Goal: Information Seeking & Learning: Learn about a topic

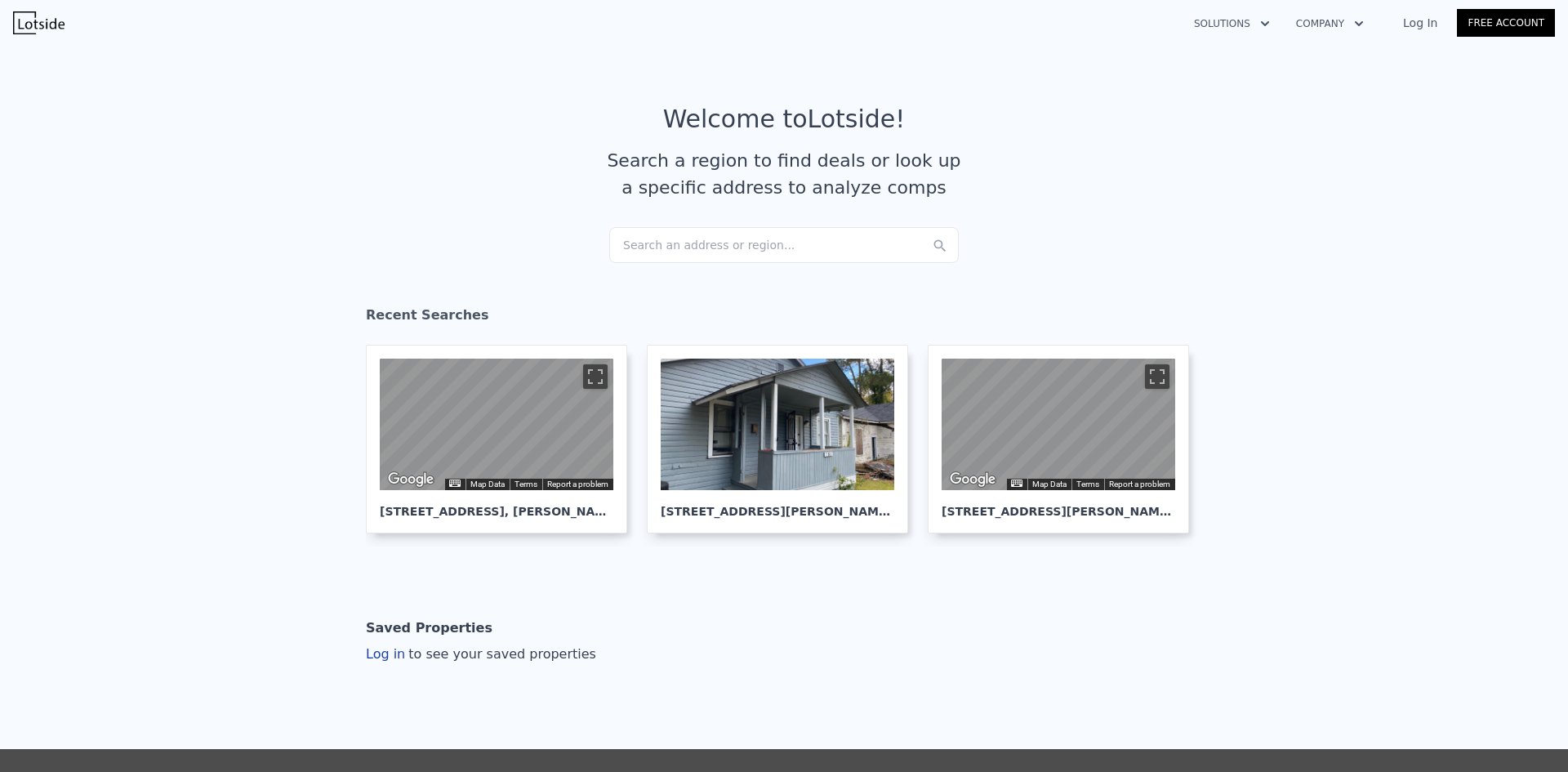
click at [704, 244] on div "Search an address or region..." at bounding box center [784, 245] width 350 height 36
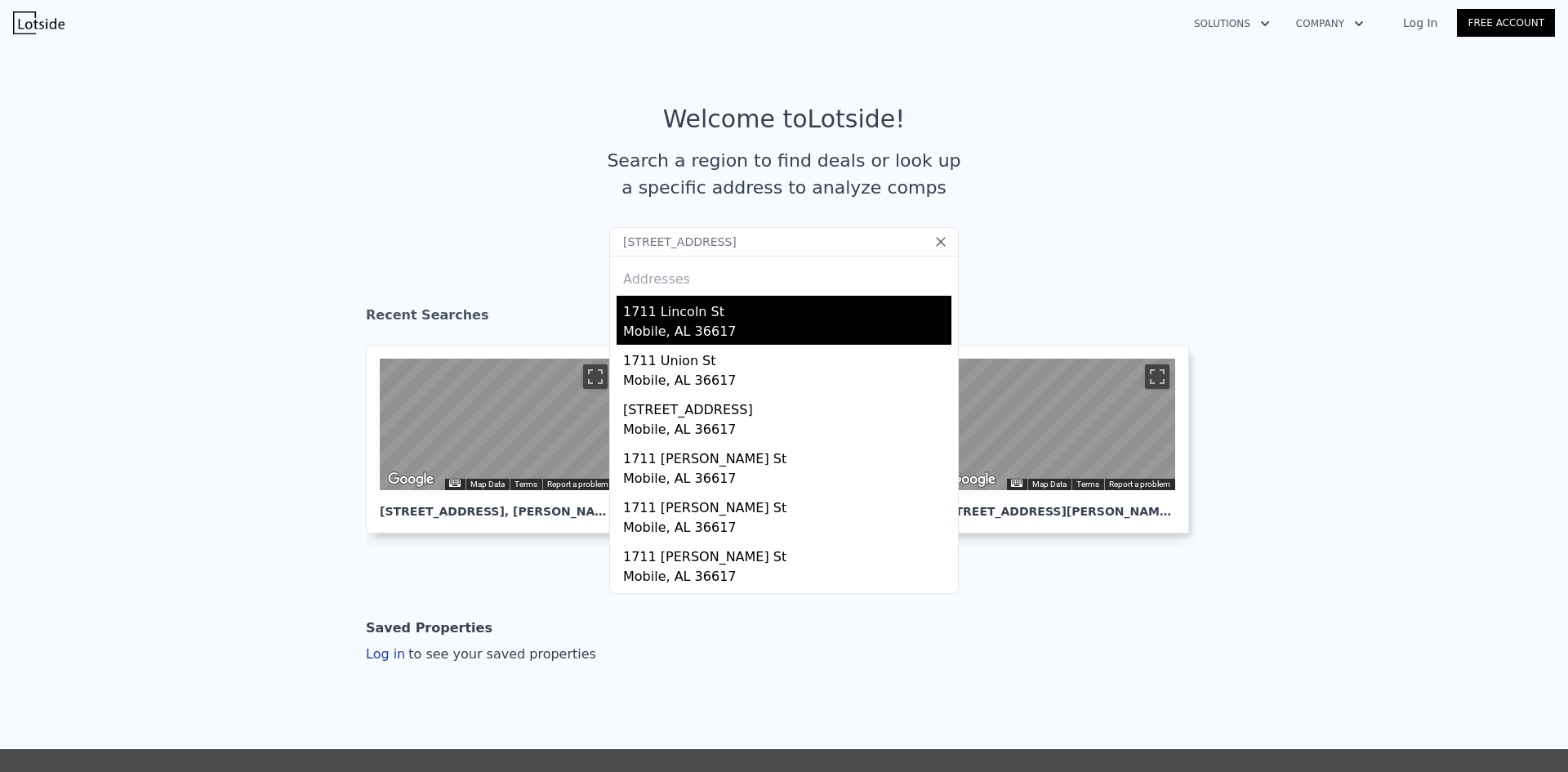
type input "[STREET_ADDRESS]"
click at [737, 318] on div "1711 Lincoln St" at bounding box center [787, 308] width 329 height 26
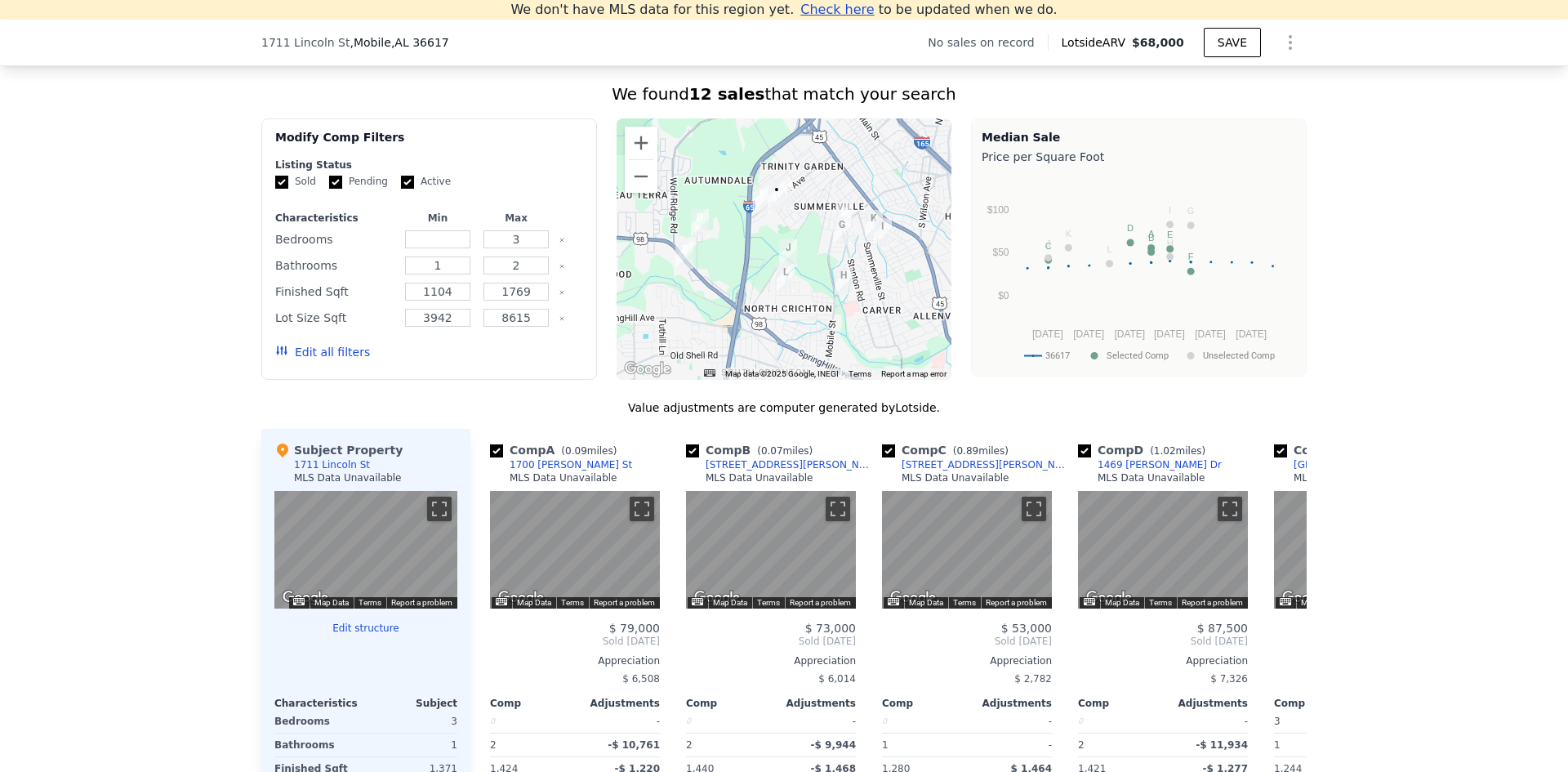
scroll to position [1288, 0]
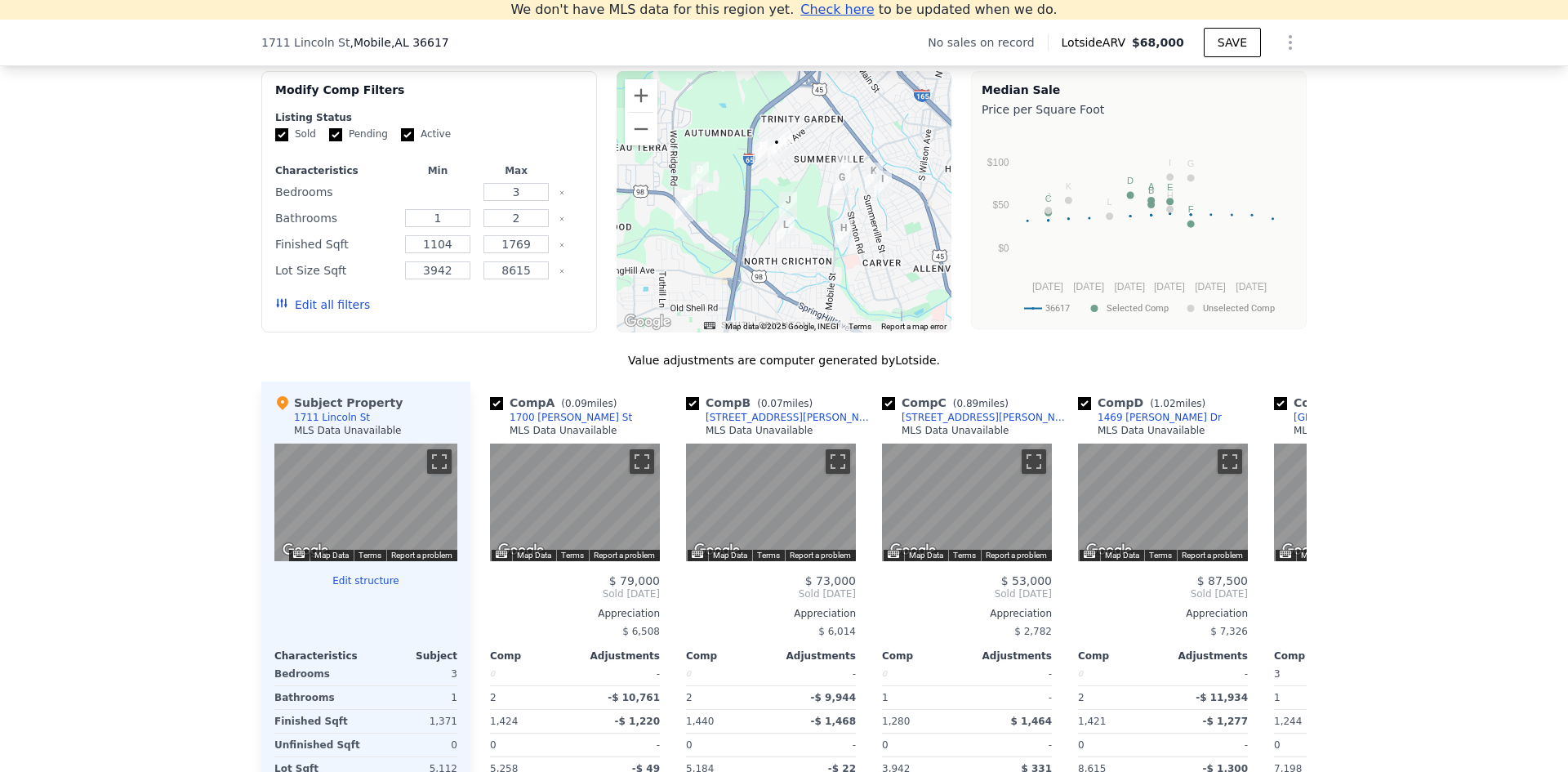
click at [434, 200] on input "number" at bounding box center [437, 192] width 65 height 18
type input "2"
click at [533, 316] on button "Update Search" at bounding box center [520, 305] width 123 height 23
click at [440, 200] on input "2" at bounding box center [437, 192] width 65 height 18
click at [130, 459] on div "We found 12 sales that match your search Filters Map Prices Modify Comp Filters…" at bounding box center [784, 464] width 1568 height 896
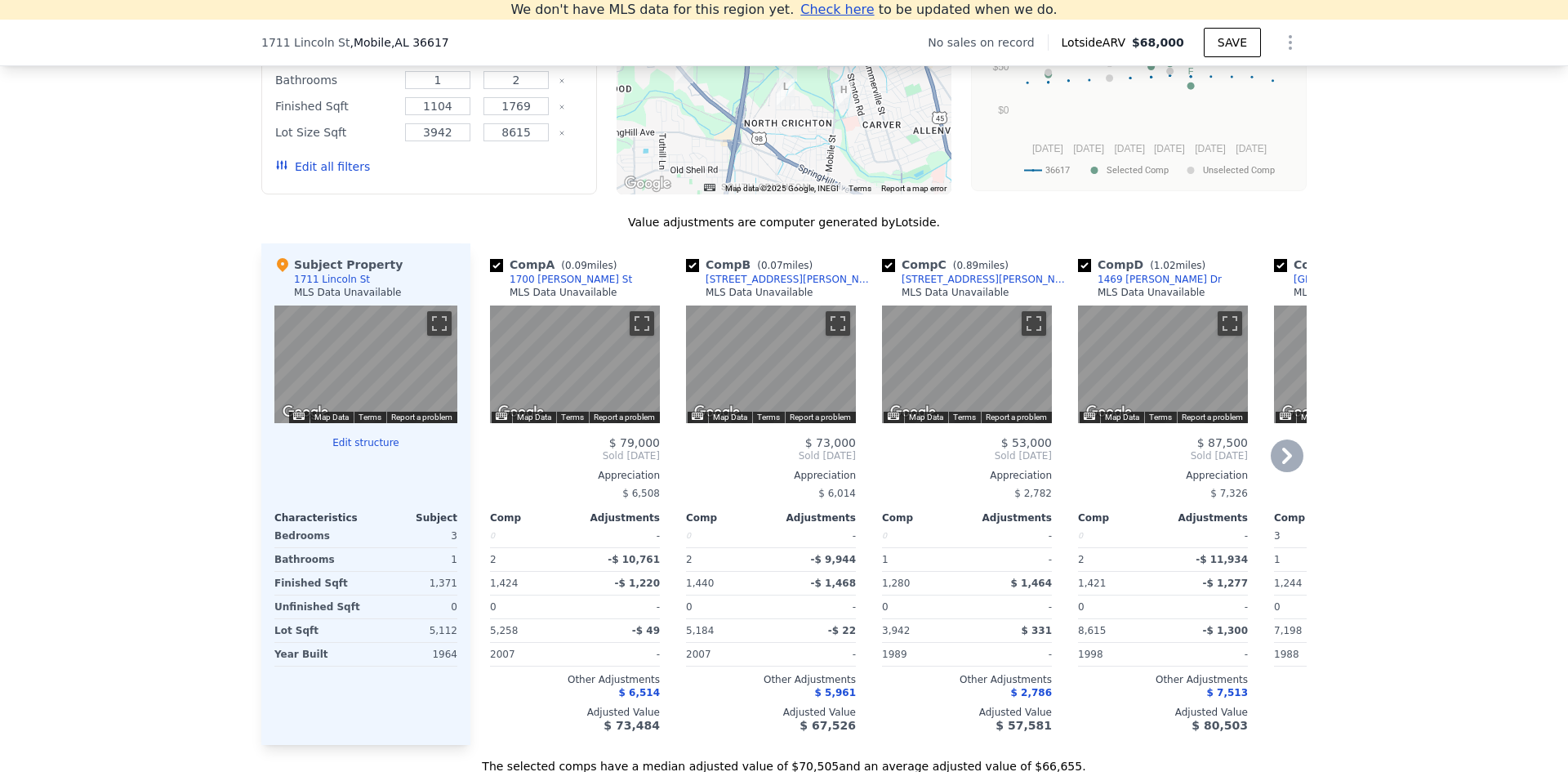
scroll to position [1451, 0]
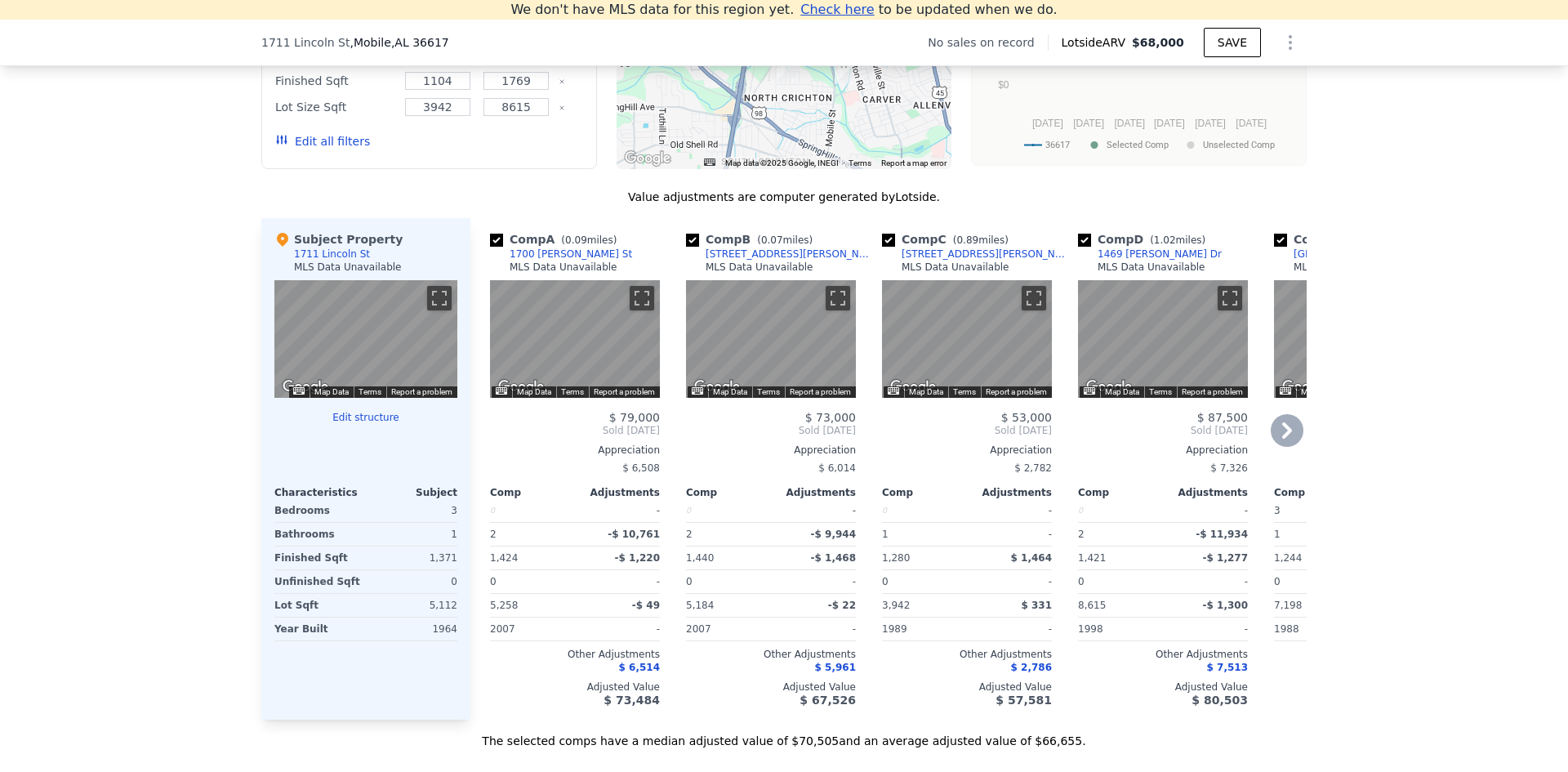
click at [882, 247] on input "checkbox" at bounding box center [889, 240] width 13 height 13
checkbox input "false"
click at [1280, 433] on icon at bounding box center [1287, 431] width 33 height 33
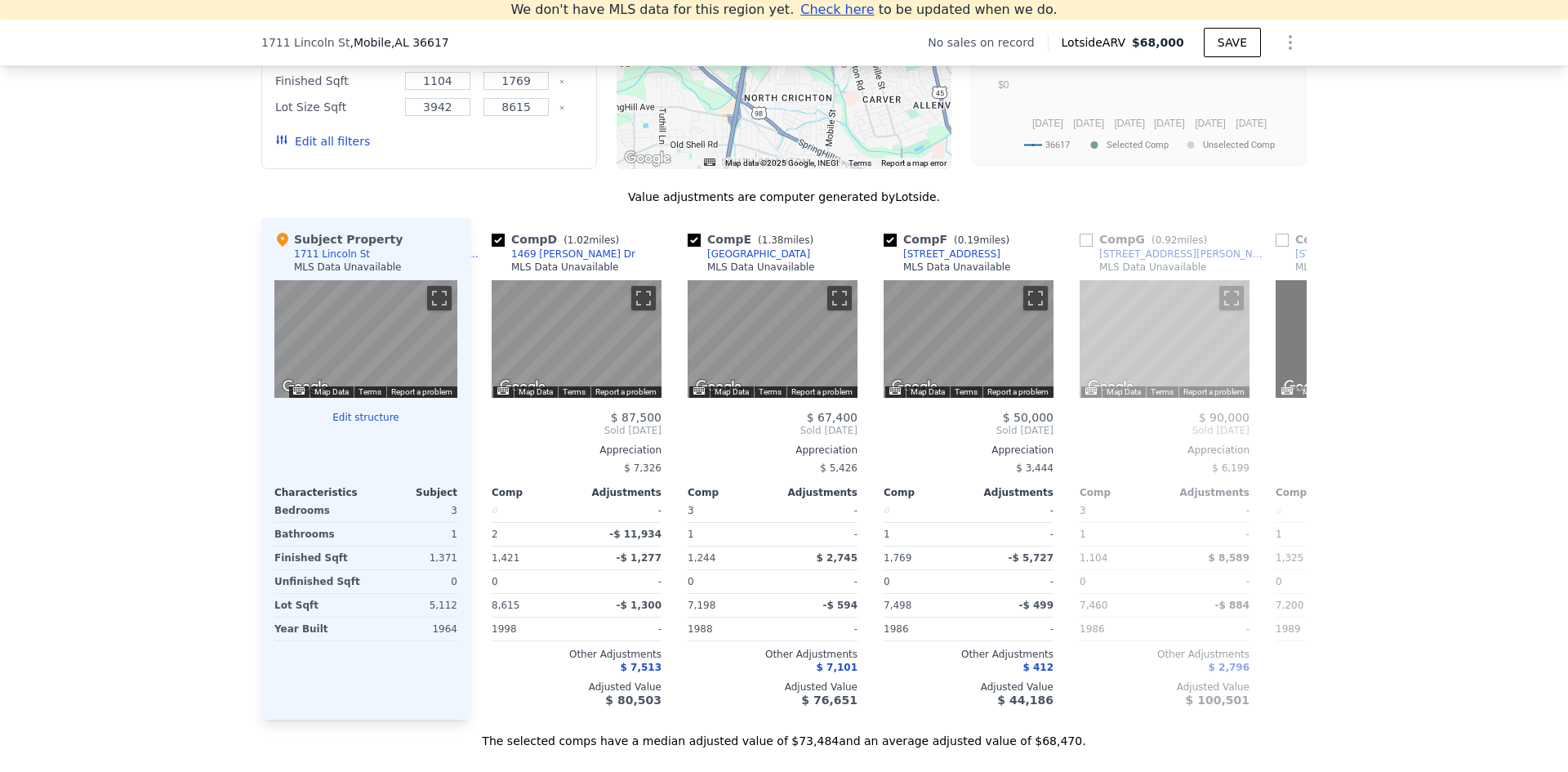
scroll to position [0, 392]
click at [1280, 441] on icon at bounding box center [1287, 431] width 33 height 33
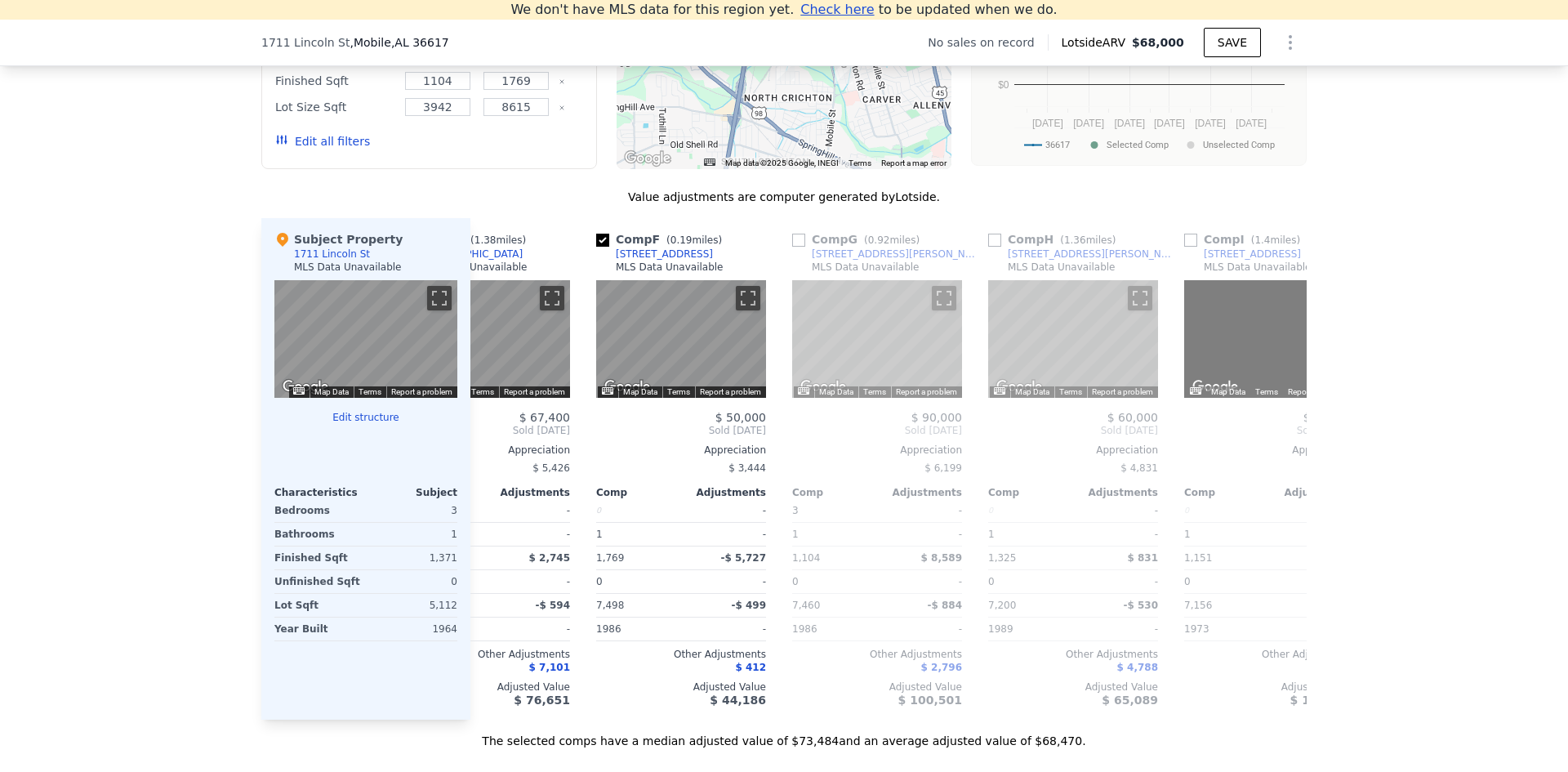
scroll to position [0, 784]
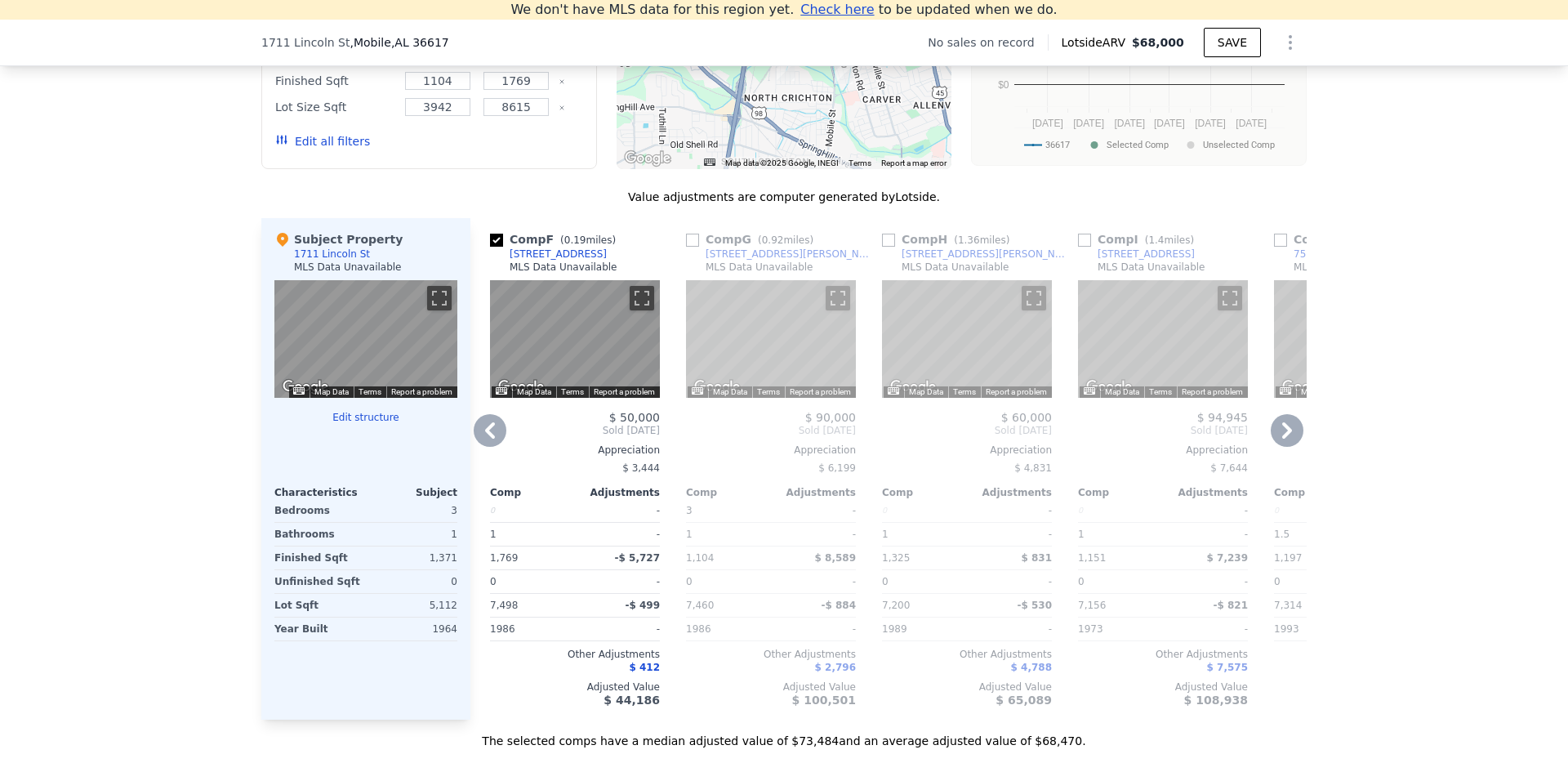
click at [1280, 441] on icon at bounding box center [1287, 431] width 33 height 33
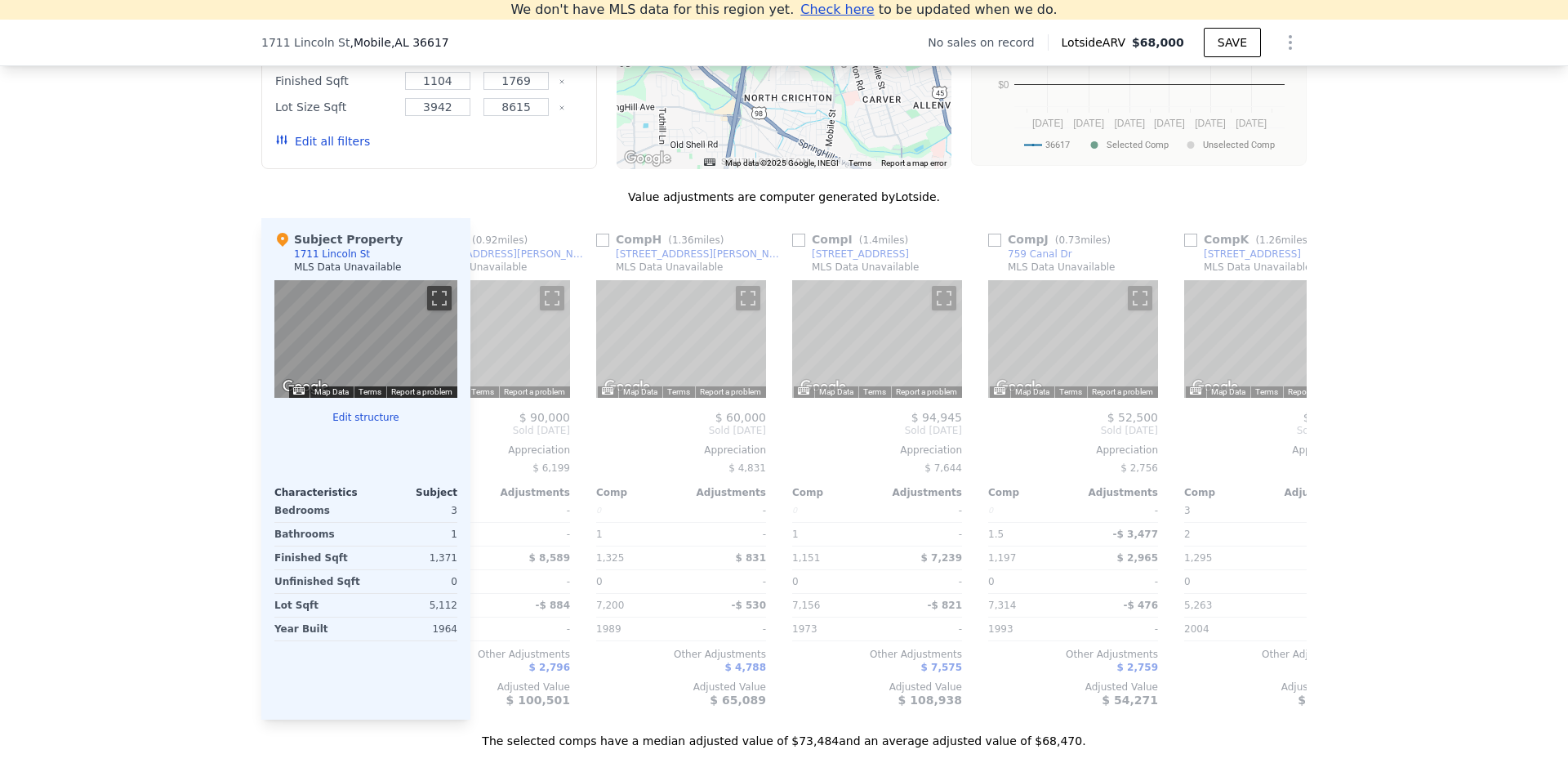
scroll to position [0, 1176]
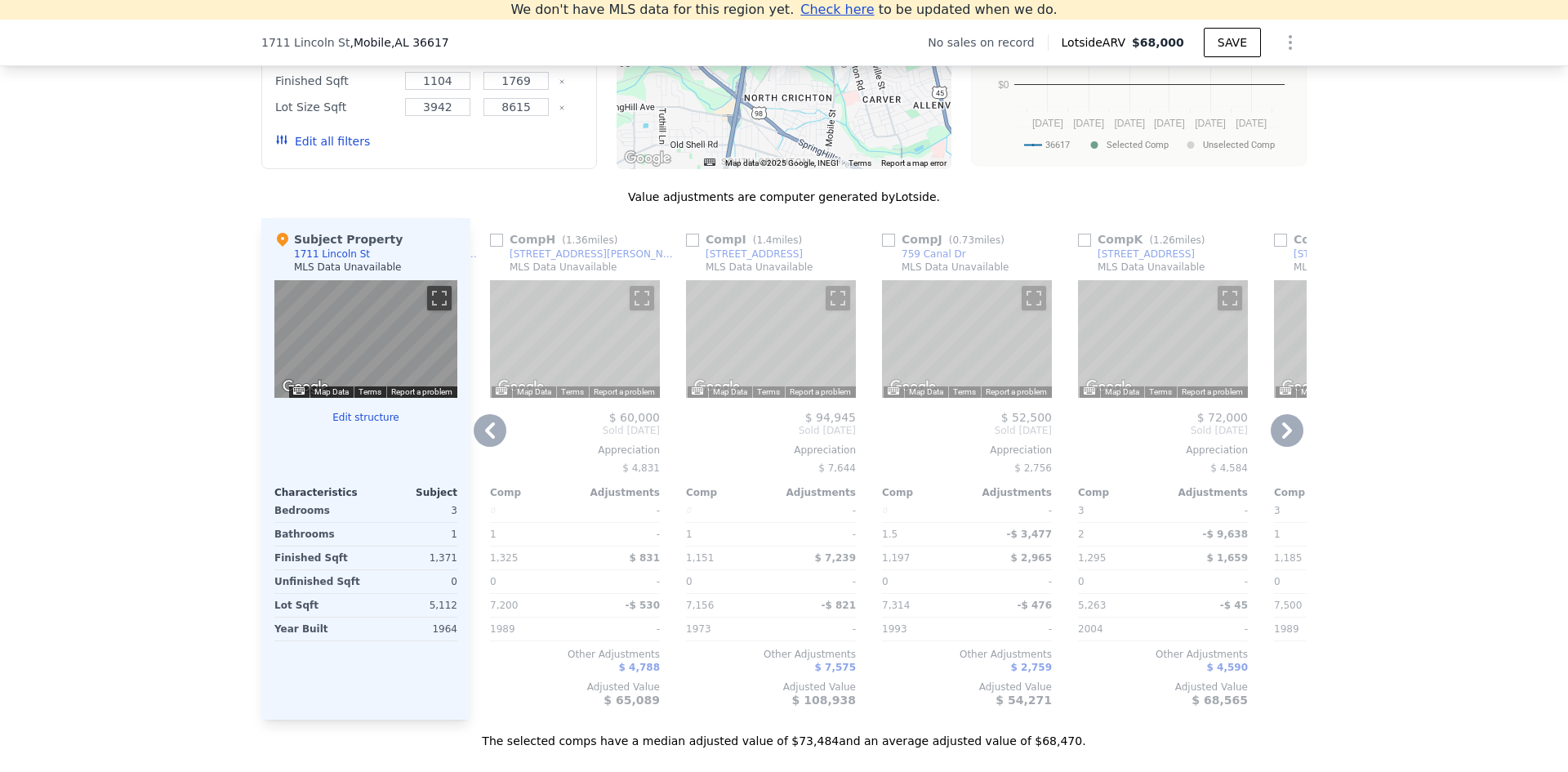
click at [1281, 442] on icon at bounding box center [1287, 431] width 33 height 33
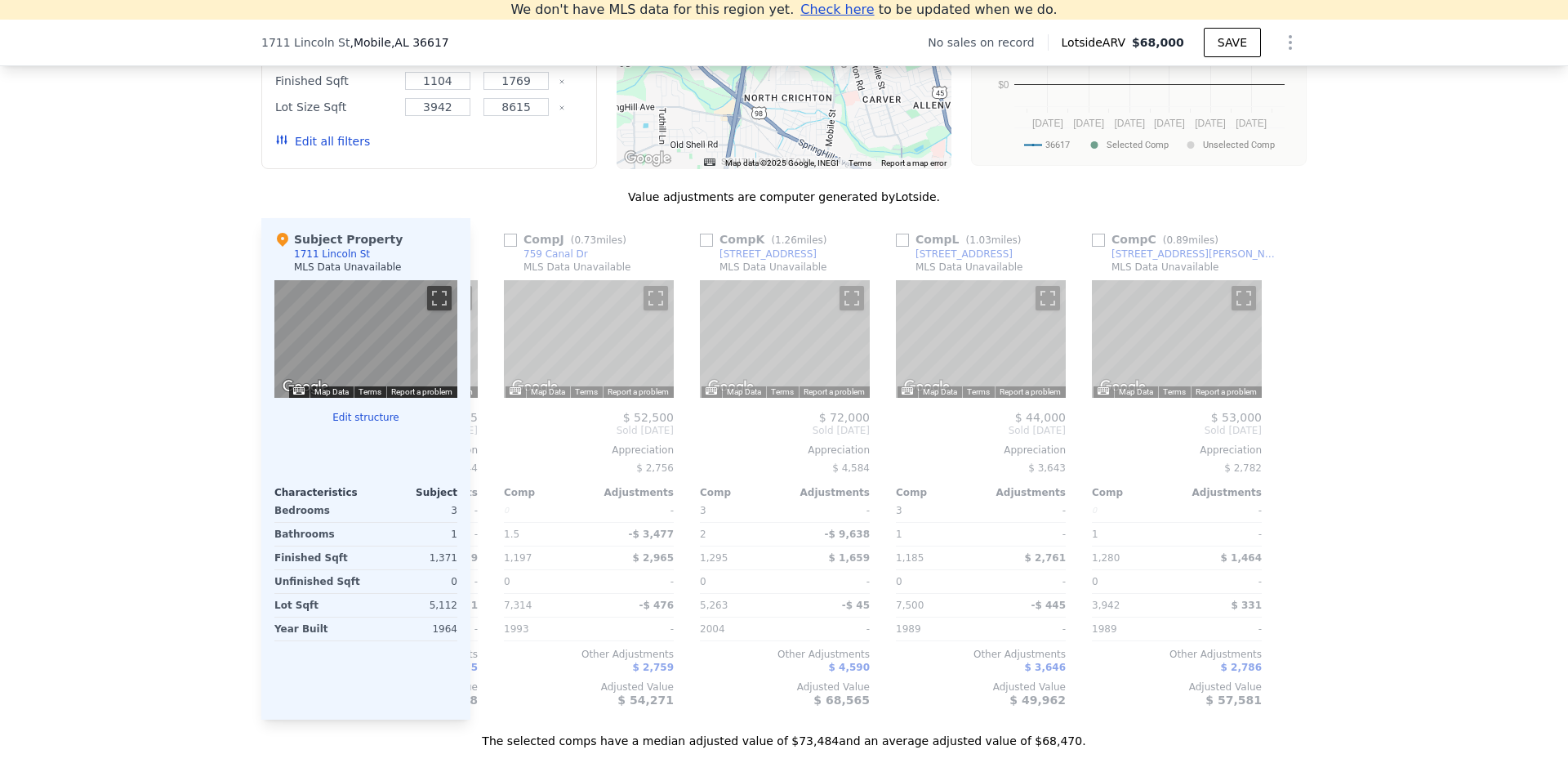
scroll to position [0, 1555]
click at [481, 446] on icon at bounding box center [490, 431] width 33 height 33
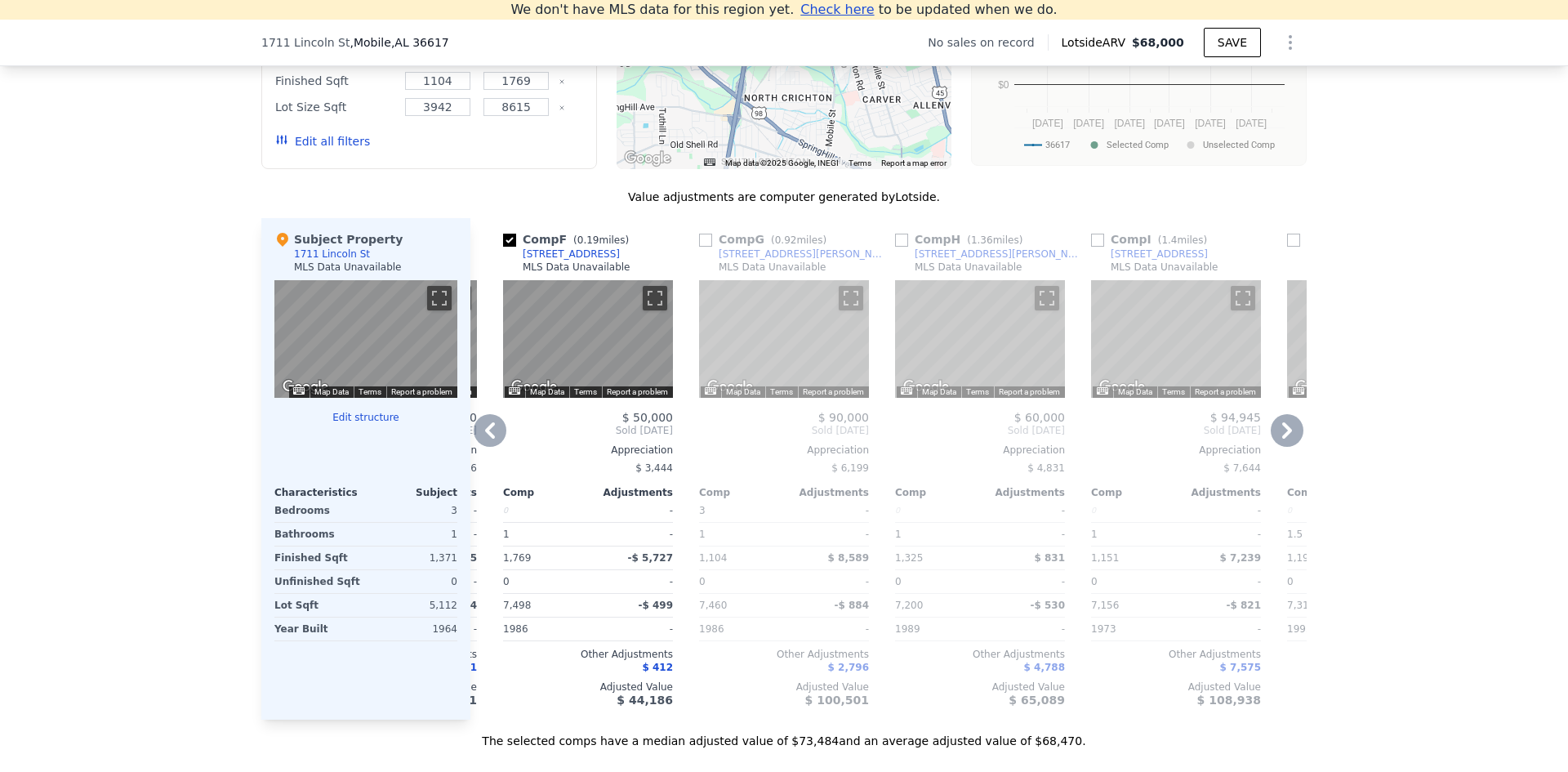
click at [481, 446] on icon at bounding box center [490, 431] width 33 height 33
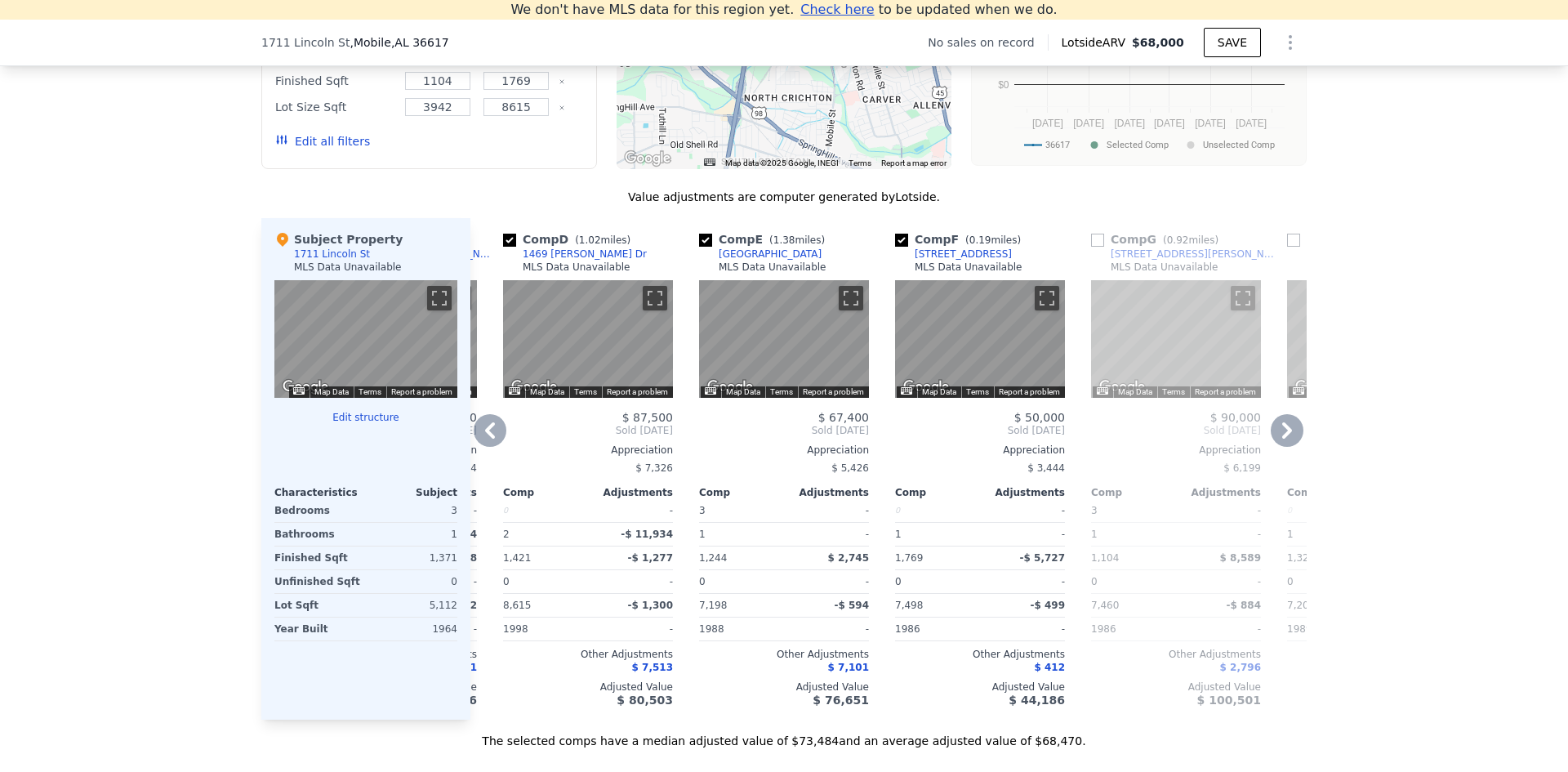
click at [481, 446] on icon at bounding box center [490, 431] width 33 height 33
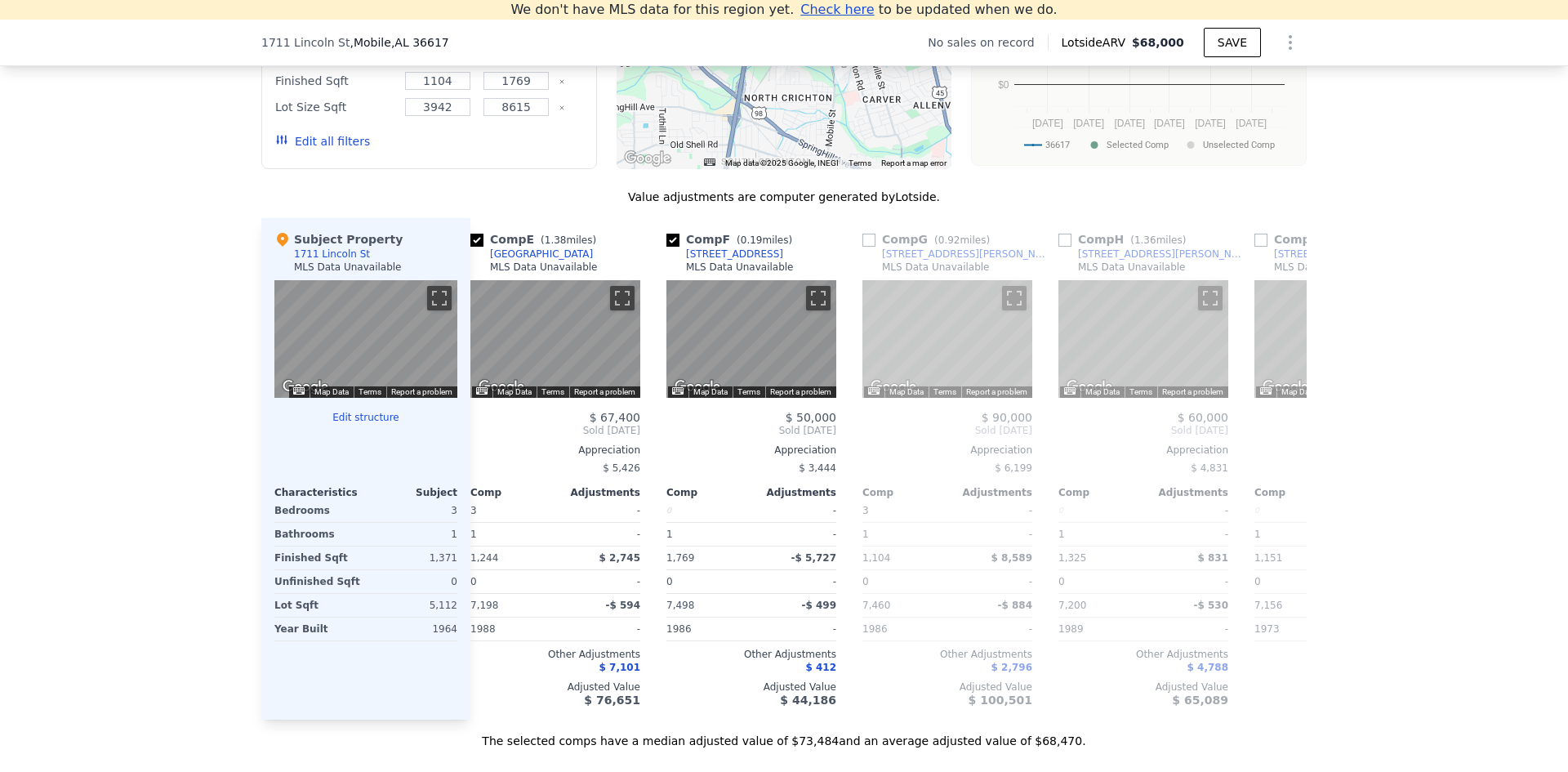
scroll to position [0, 571]
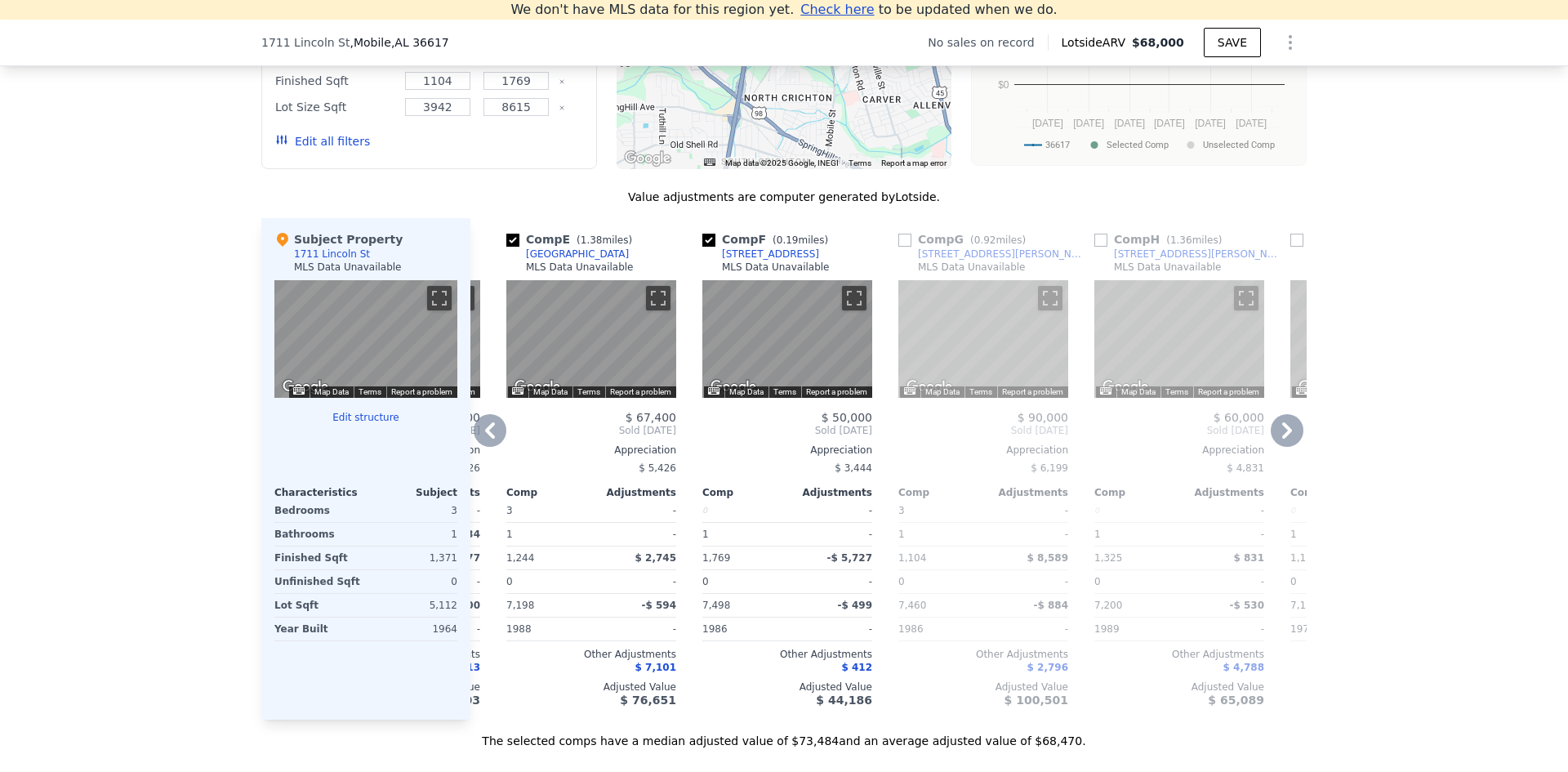
click at [898, 247] on input "checkbox" at bounding box center [905, 240] width 13 height 13
checkbox input "true"
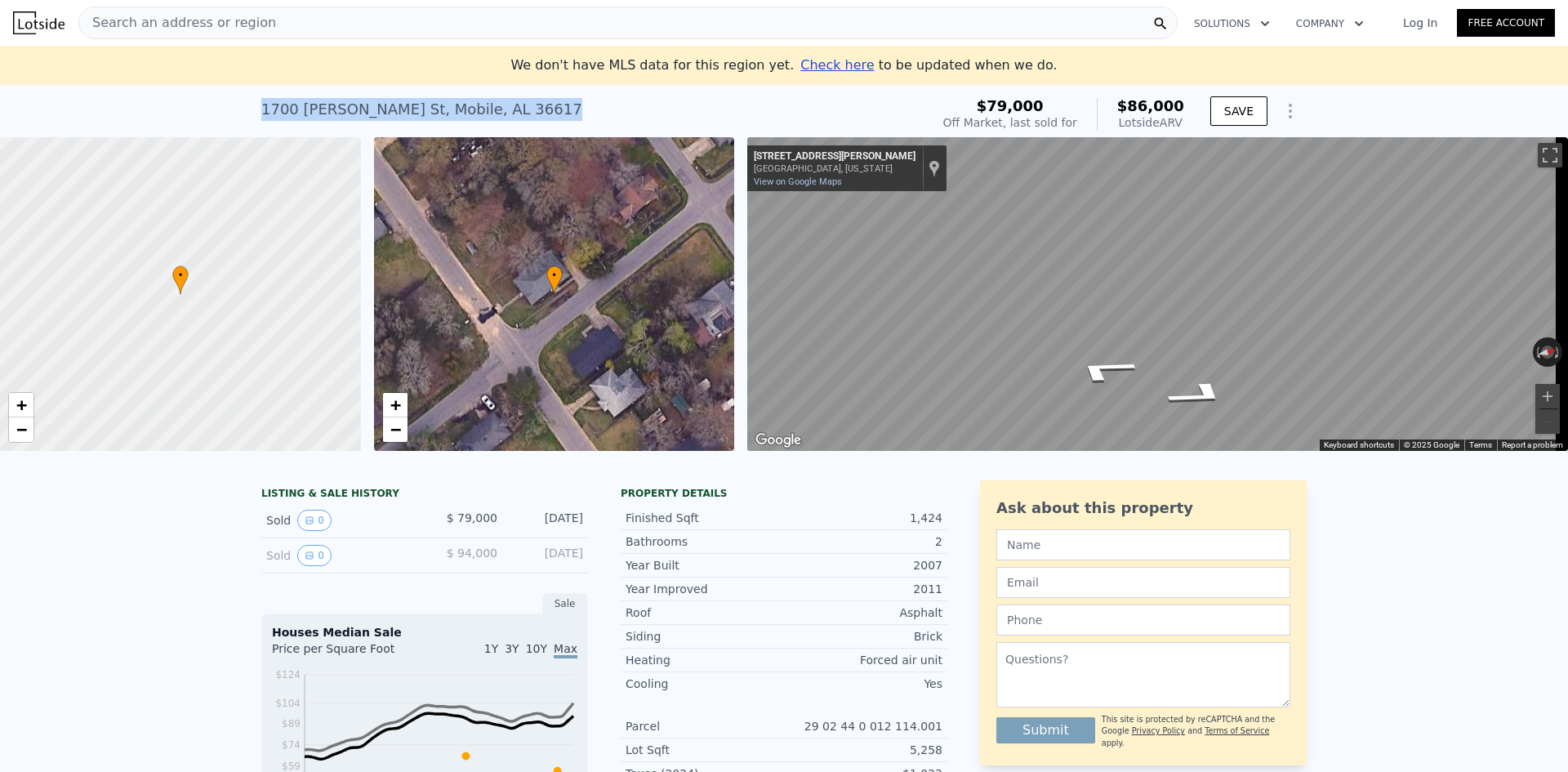
drag, startPoint x: 484, startPoint y: 103, endPoint x: 254, endPoint y: 113, distance: 230.2
click at [261, 113] on div "1700 Katye St , Mobile , AL 36617 Sold Feb 2025 for $79k (~ARV $86k )" at bounding box center [592, 114] width 662 height 45
copy div "1700 Katye St , Mobile , AL 36617"
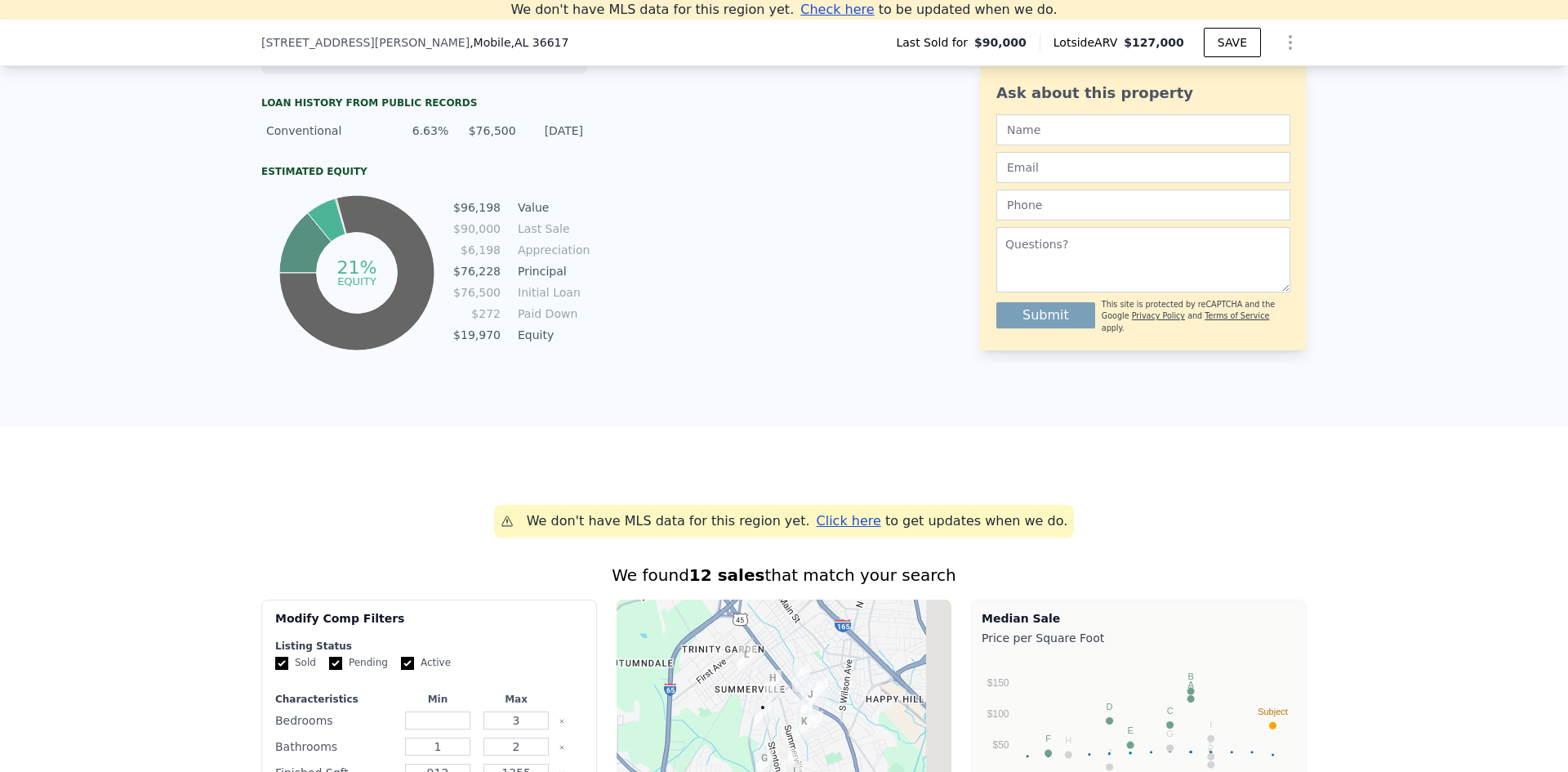
scroll to position [816, 0]
